Goal: Check status: Check status

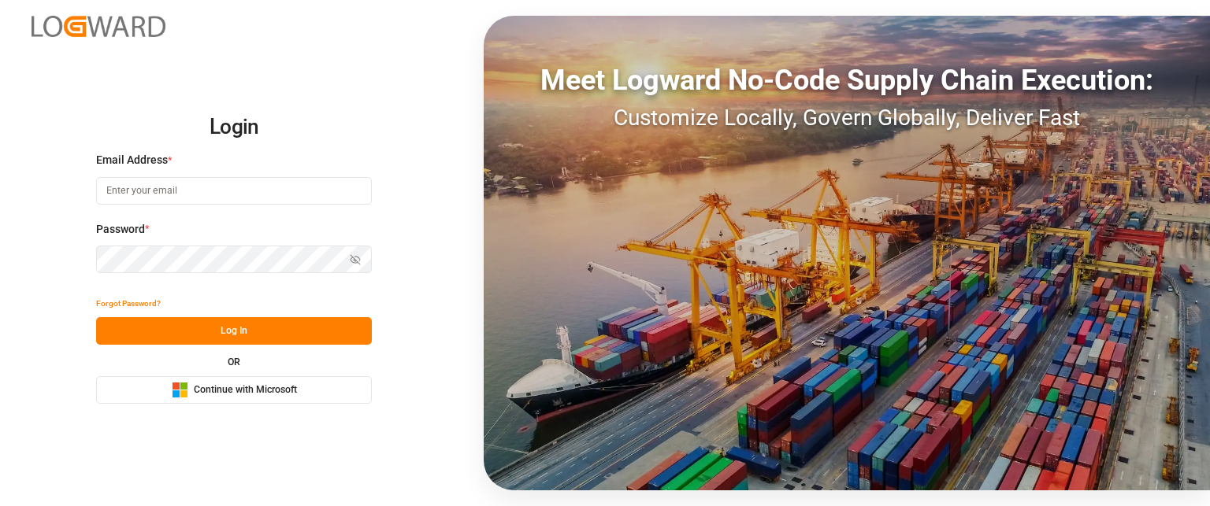
type input "[PERSON_NAME][EMAIL_ADDRESS][PERSON_NAME][DOMAIN_NAME]"
click at [151, 322] on button "Log In" at bounding box center [234, 331] width 276 height 28
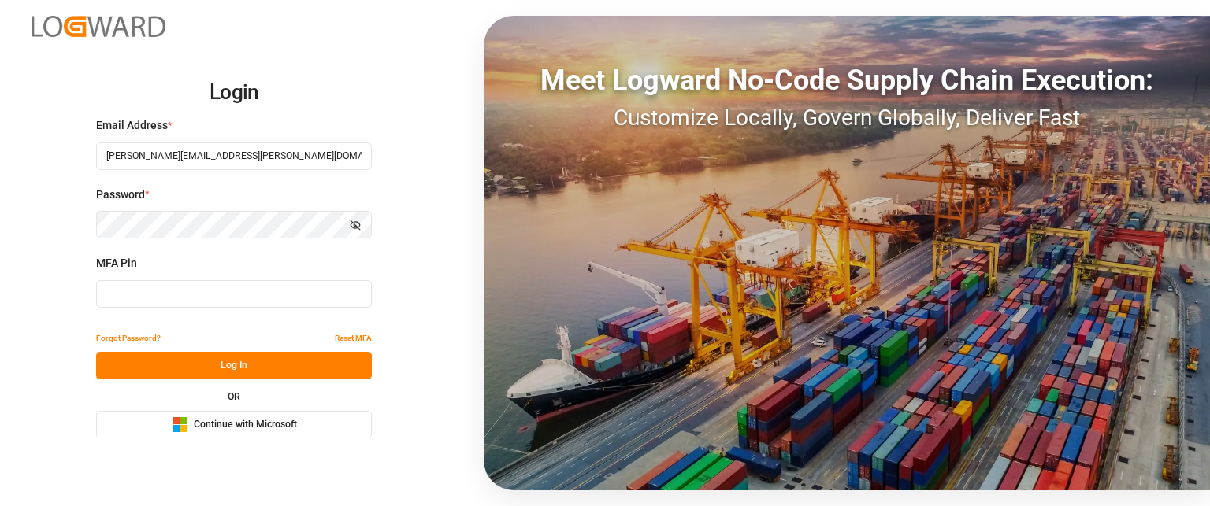
click at [156, 293] on input at bounding box center [234, 294] width 276 height 28
type input "425452"
click at [173, 359] on button "Log In" at bounding box center [234, 366] width 276 height 28
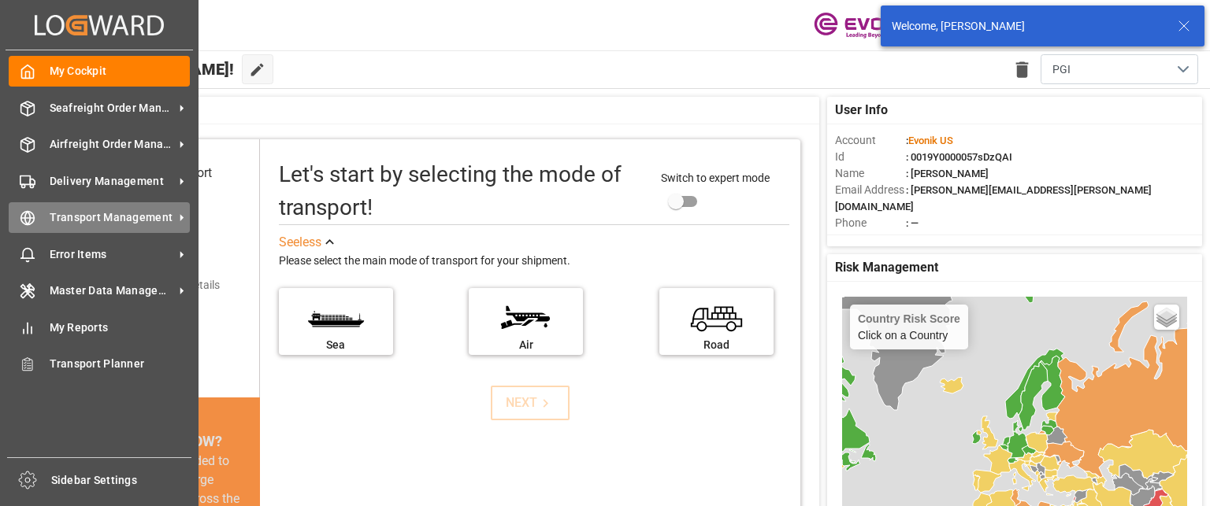
click at [86, 211] on span "Transport Management" at bounding box center [112, 217] width 124 height 17
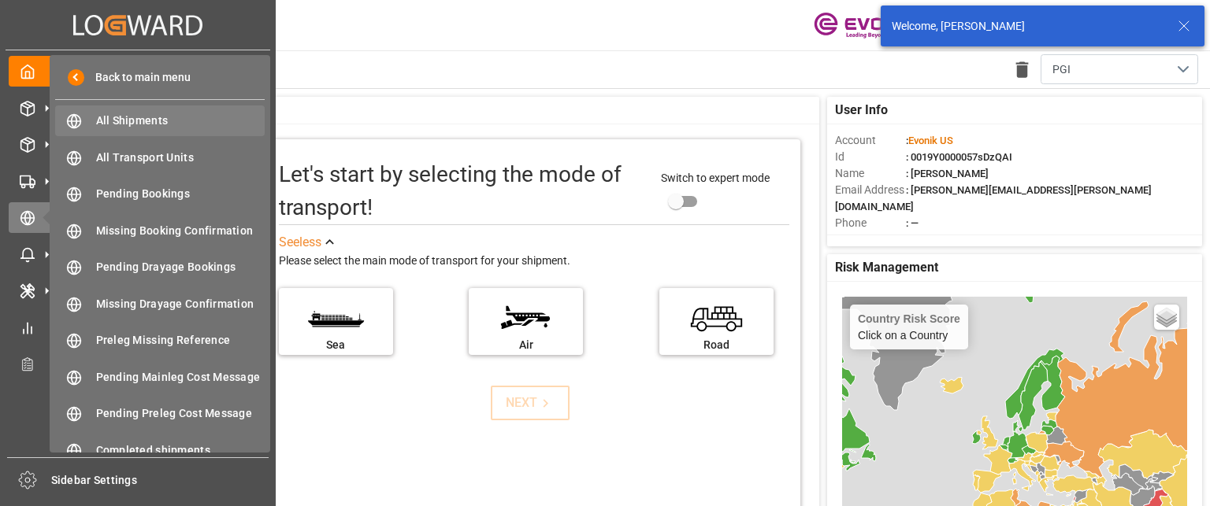
click at [170, 115] on span "All Shipments" at bounding box center [180, 121] width 169 height 17
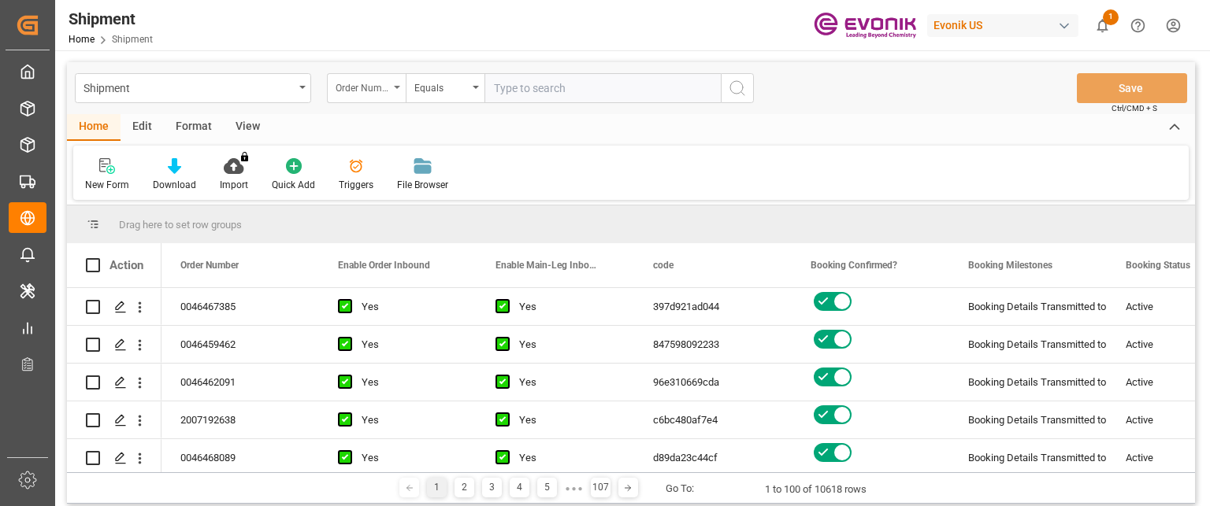
click at [386, 87] on div "Order Number" at bounding box center [363, 86] width 54 height 18
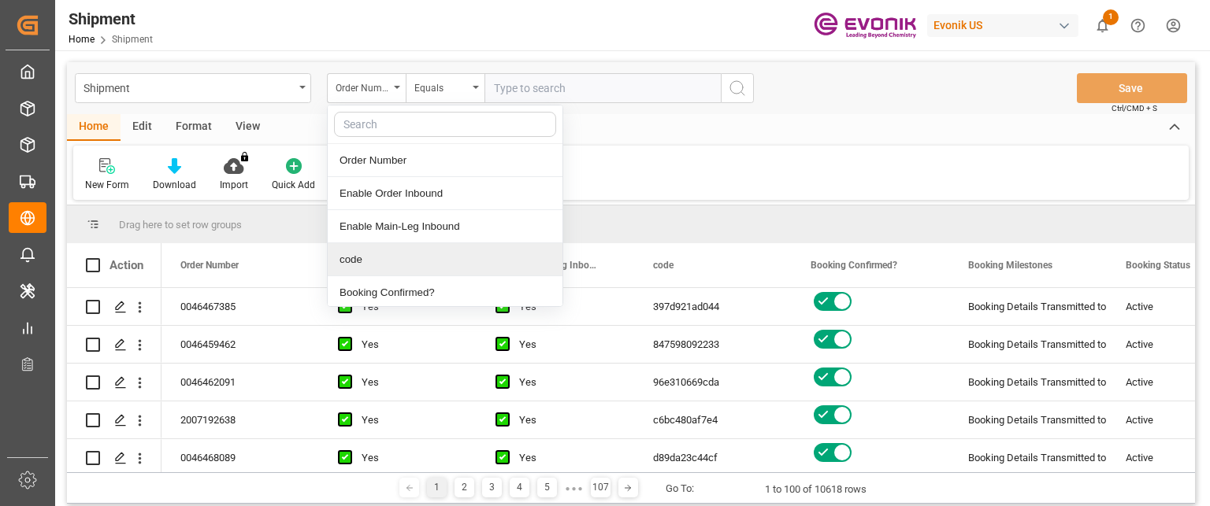
click at [367, 251] on div "code" at bounding box center [445, 259] width 235 height 33
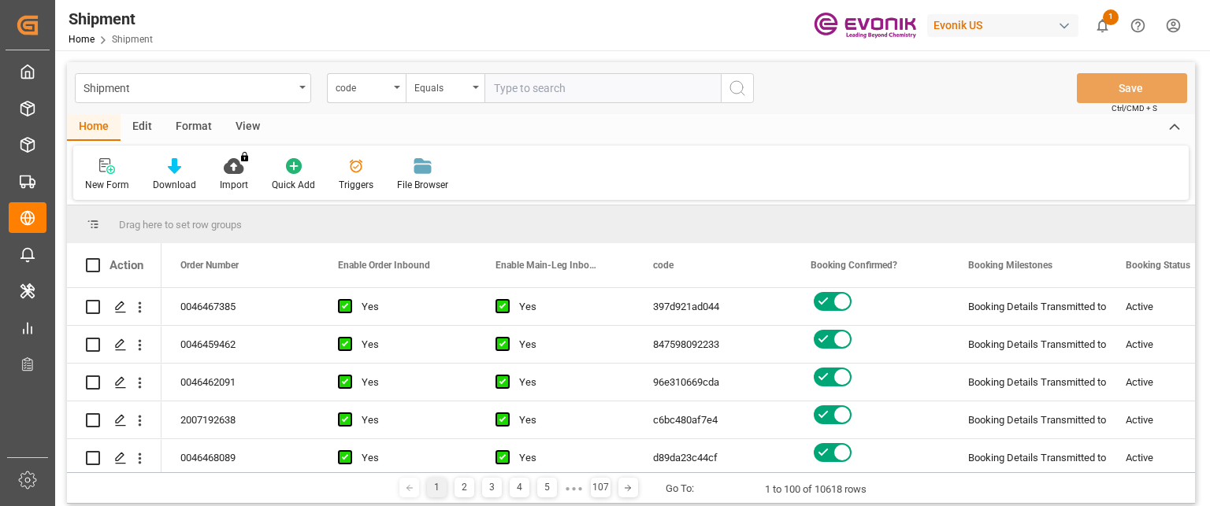
drag, startPoint x: 565, startPoint y: 91, endPoint x: 730, endPoint y: 84, distance: 164.7
click at [570, 91] on input "text" at bounding box center [602, 88] width 236 height 30
paste input "c13636fb091e"
type input "c13636fb091e"
click at [736, 88] on icon "search button" at bounding box center [737, 88] width 19 height 19
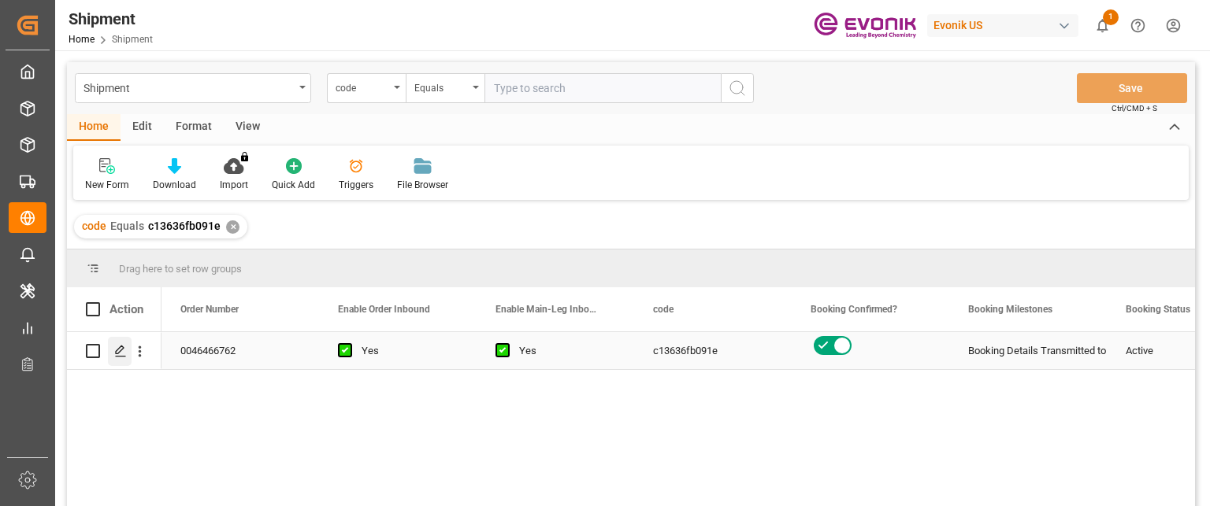
click at [117, 353] on icon "Press SPACE to select this row." at bounding box center [120, 351] width 13 height 13
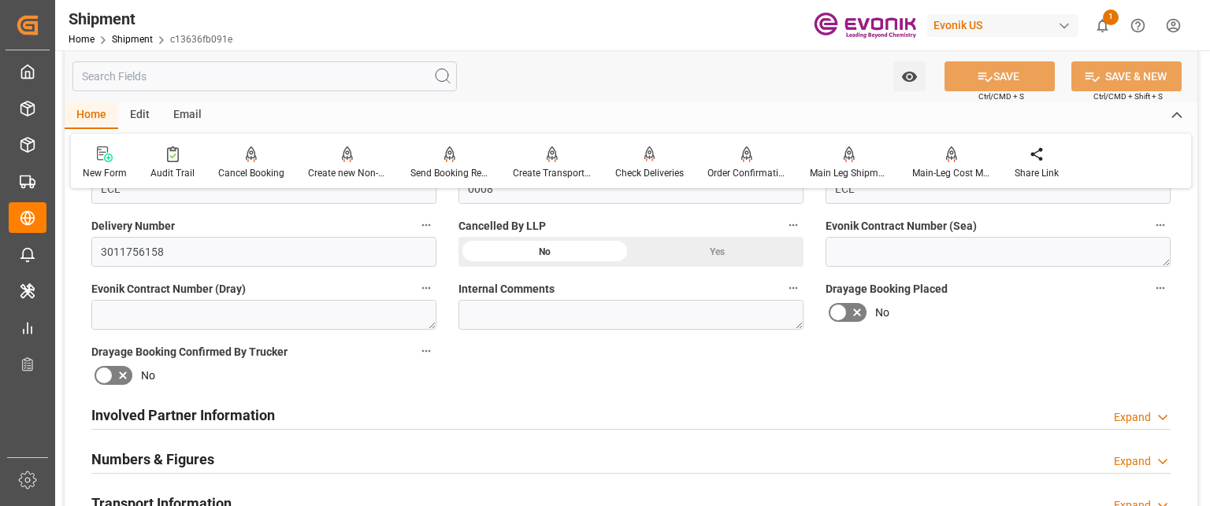
scroll to position [709, 0]
